Goal: Task Accomplishment & Management: Use online tool/utility

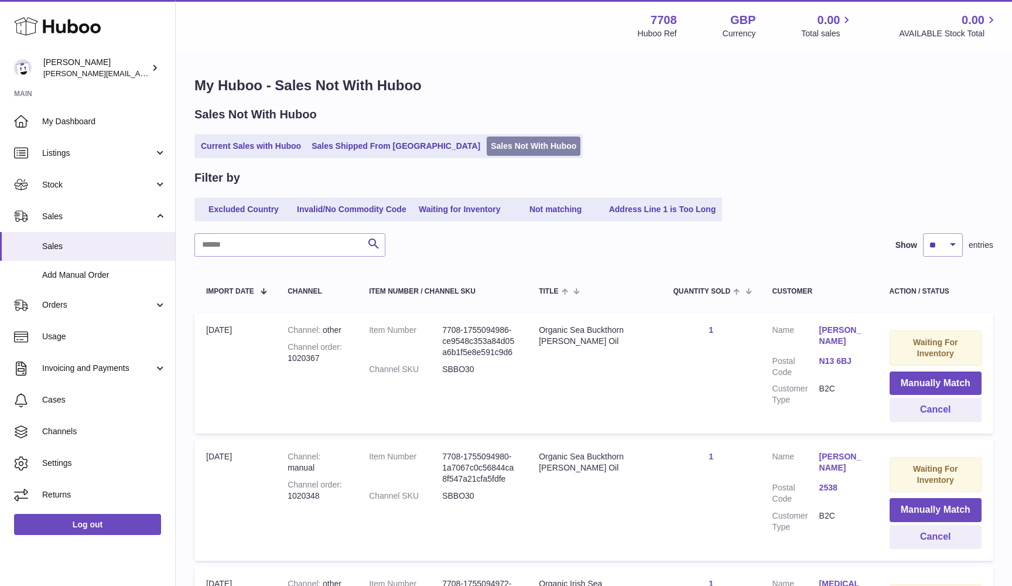
click at [487, 145] on link "Sales Not With Huboo" at bounding box center [534, 145] width 94 height 19
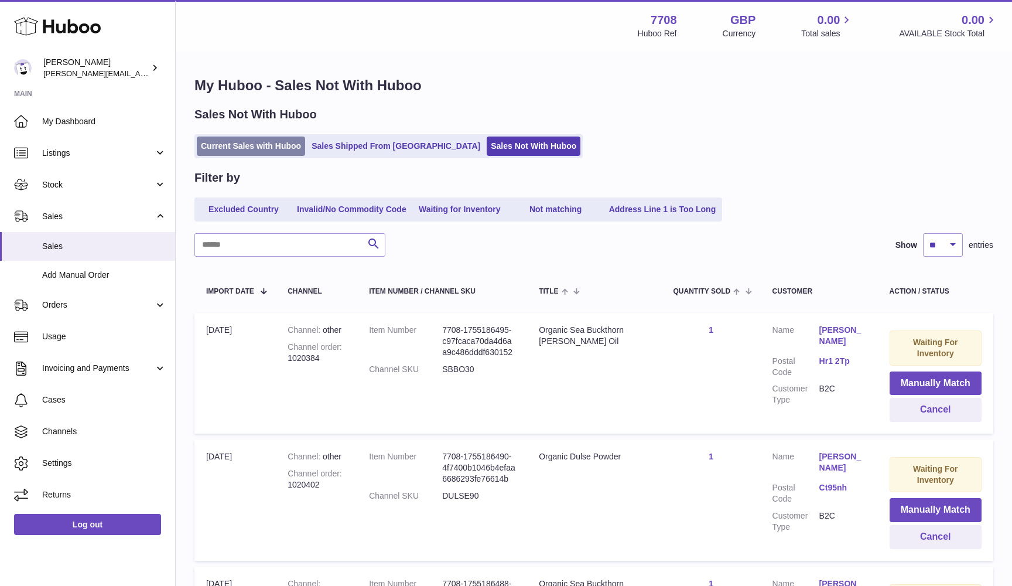
click at [232, 144] on link "Current Sales with Huboo" at bounding box center [251, 145] width 108 height 19
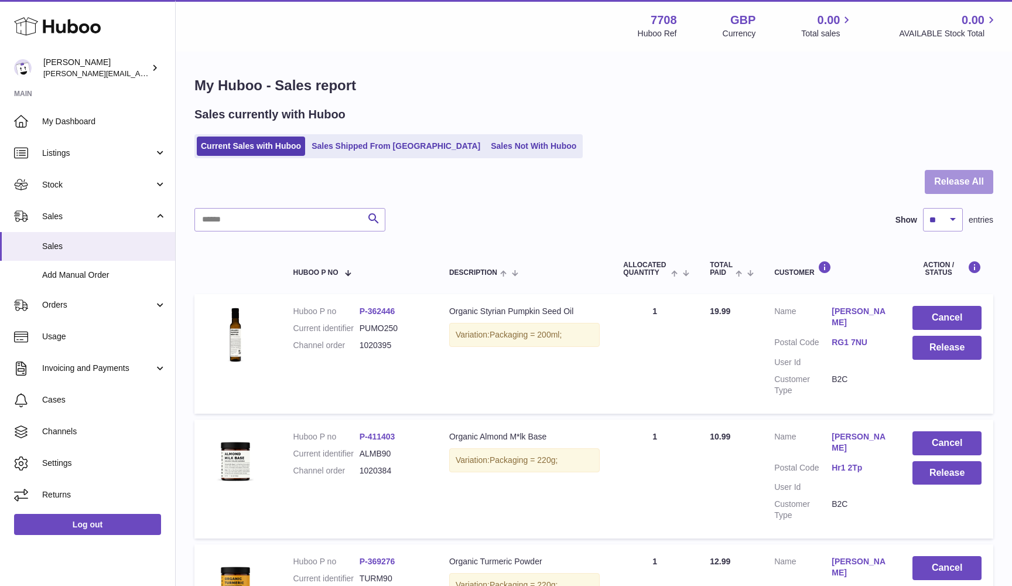
click at [984, 177] on button "Release All" at bounding box center [959, 182] width 69 height 24
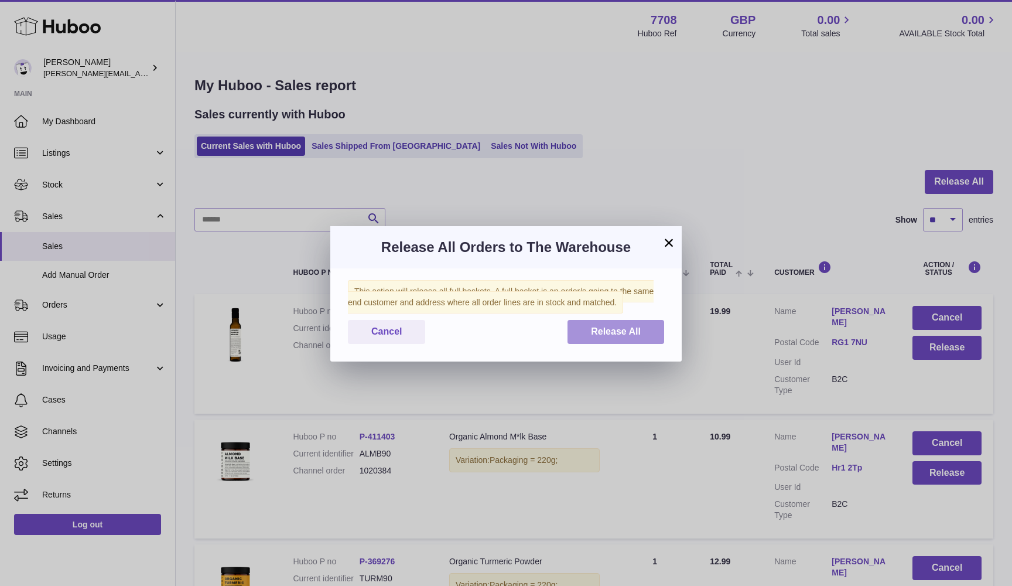
click at [660, 340] on button "Release All" at bounding box center [615, 332] width 97 height 24
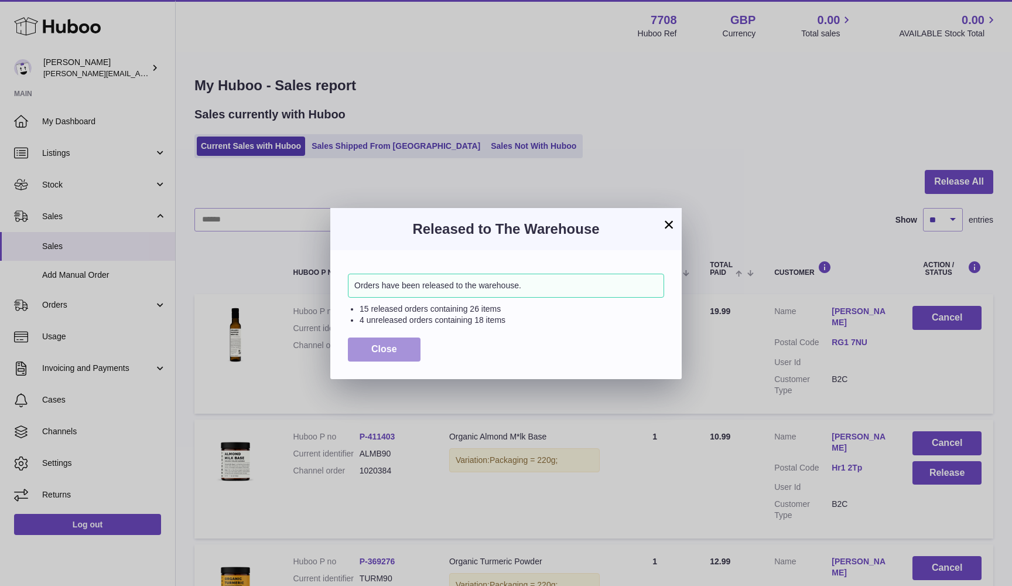
click at [381, 344] on span "Close" at bounding box center [384, 349] width 26 height 10
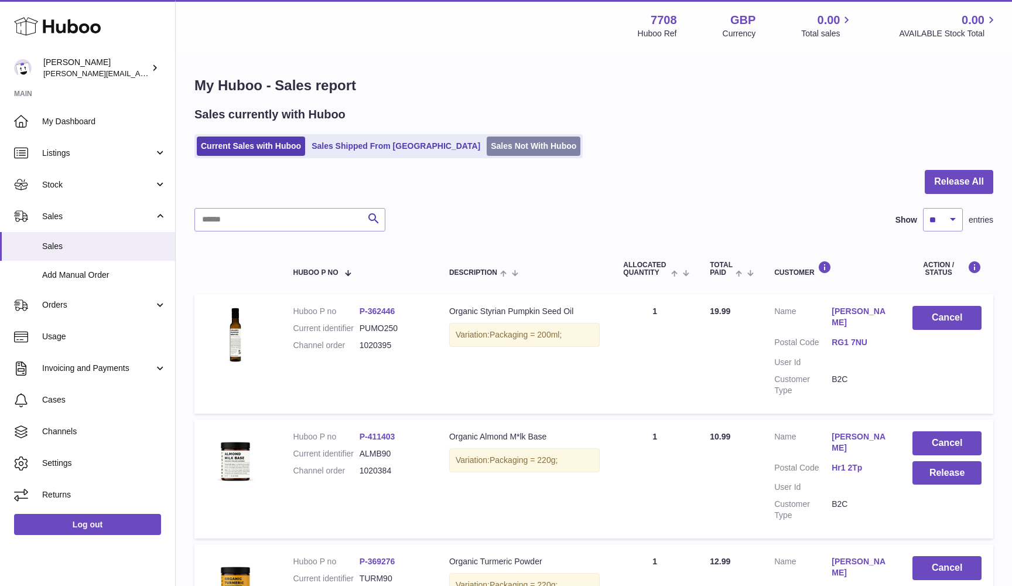
click at [487, 145] on link "Sales Not With Huboo" at bounding box center [534, 145] width 94 height 19
